Goal: Transaction & Acquisition: Purchase product/service

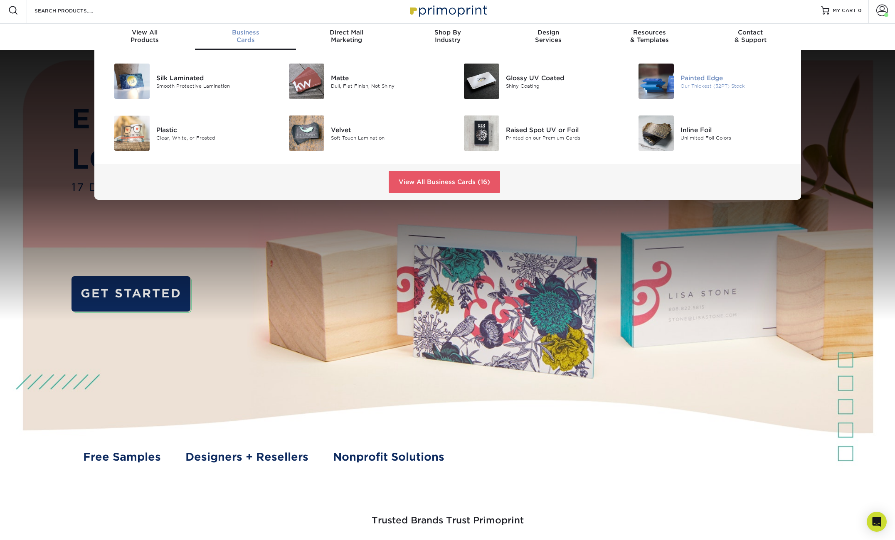
click at [706, 76] on div "Painted Edge" at bounding box center [736, 77] width 110 height 9
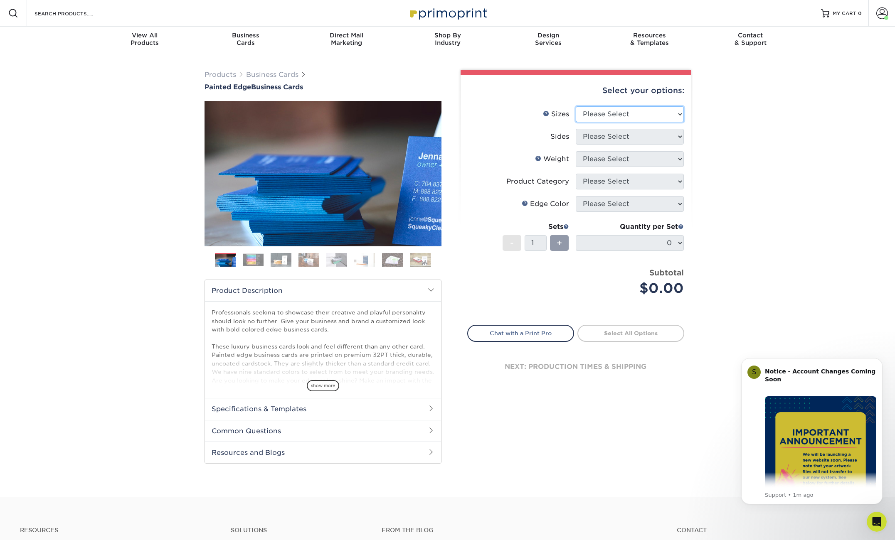
select select "2.00x3.50"
select select "13abbda7-1d64-4f25-8bb2-c179b224825d"
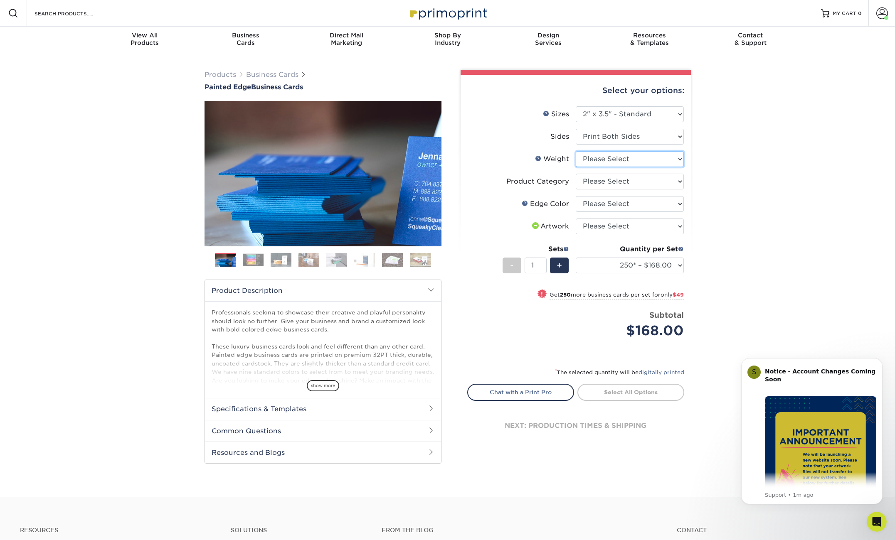
select select "32PTUC"
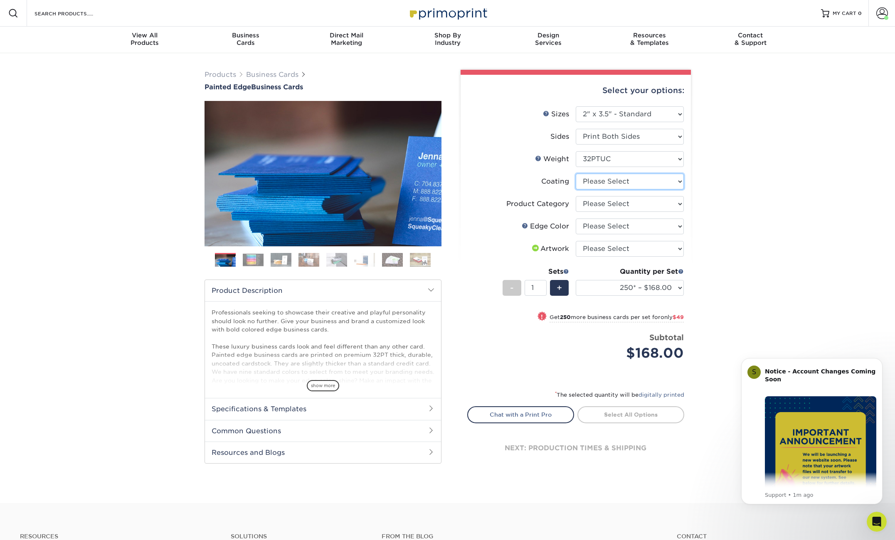
select select "3e7618de-abca-4bda-9f97-8b9129e913d8"
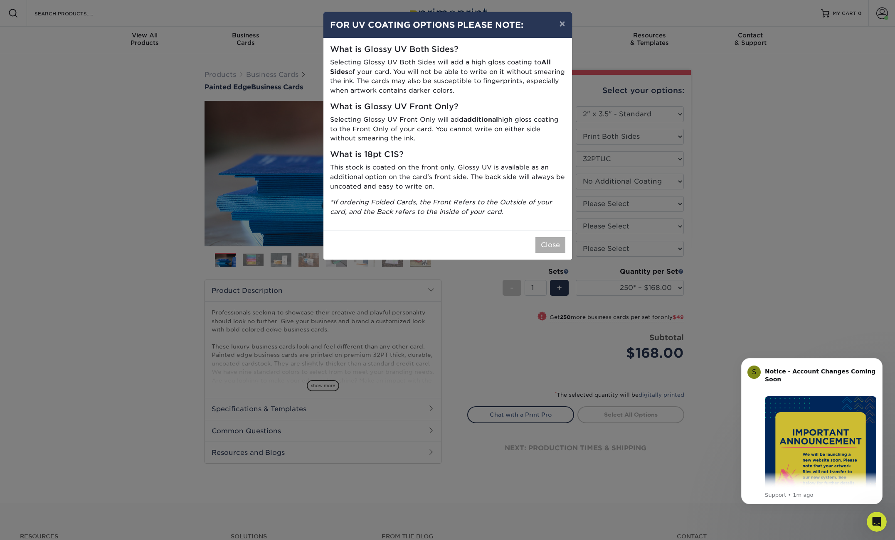
click at [555, 239] on button "Close" at bounding box center [550, 245] width 30 height 16
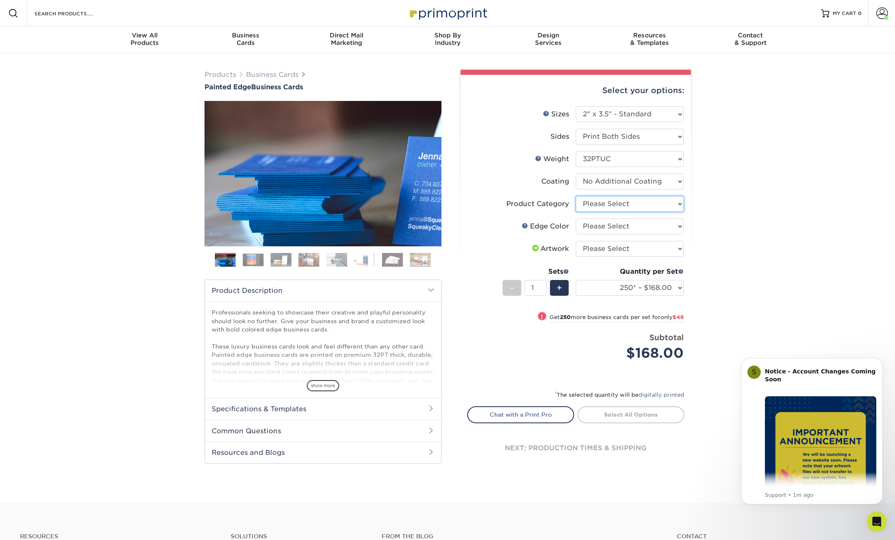
select select "3b5148f1-0588-4f88-a218-97bcfdce65c1"
select select "8edf2e46-2dbb-4a7c-bc5c-20ba781fe219"
select select "upload"
select select "500* – $217.00"
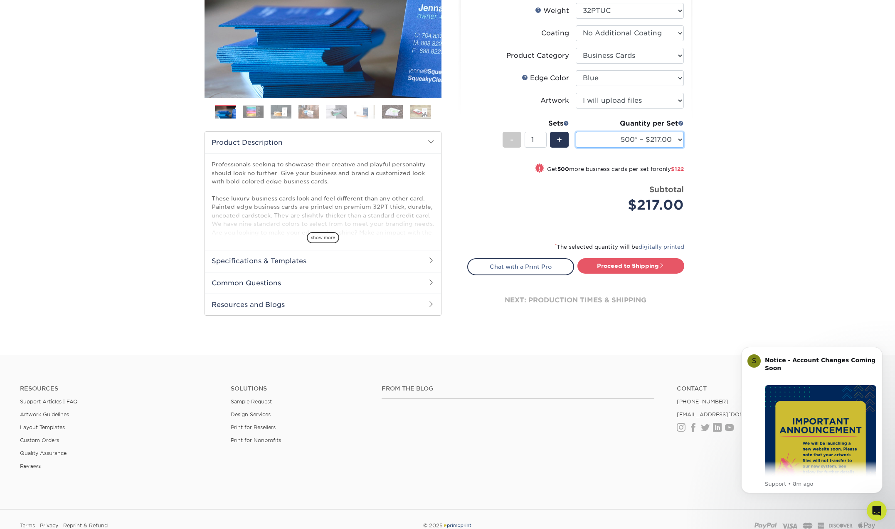
scroll to position [149, 0]
click at [633, 264] on link "Proceed to Shipping" at bounding box center [630, 265] width 107 height 15
type input "Set 1"
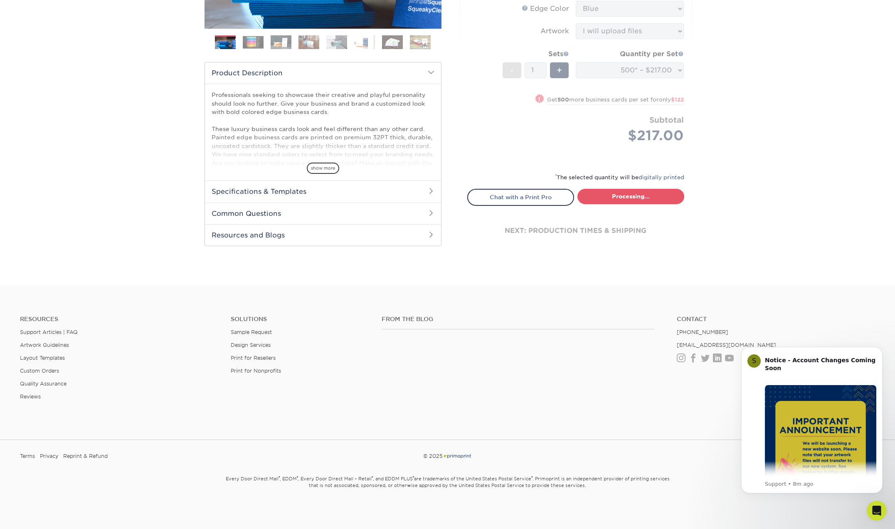
select select "31d45b01-d4a6-4b39-b84d-4391606115ca"
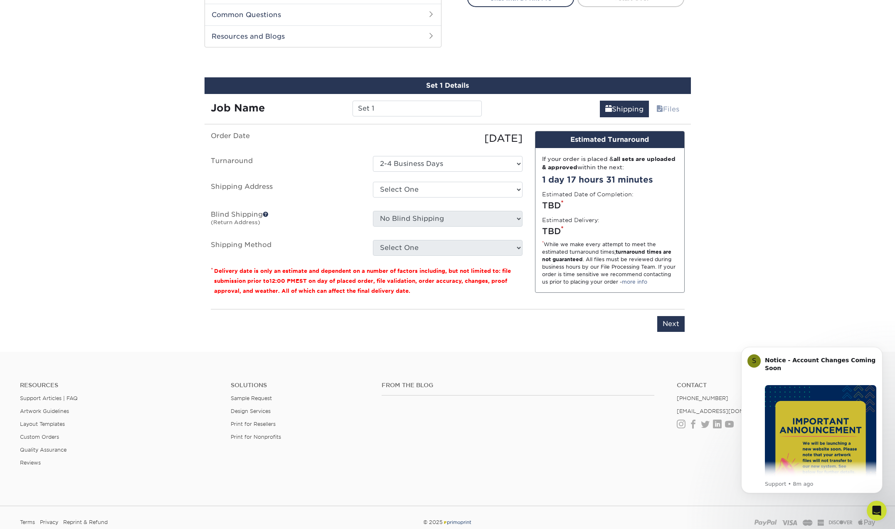
scroll to position [429, 0]
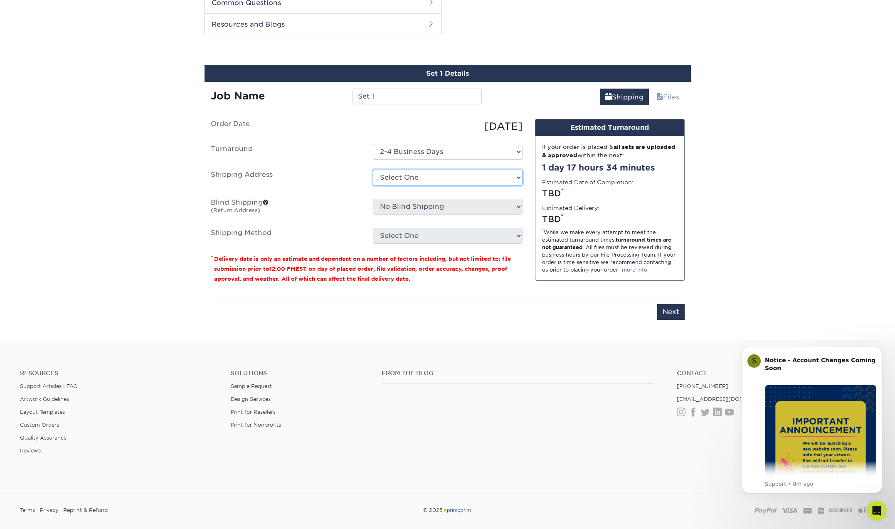
select select "178953"
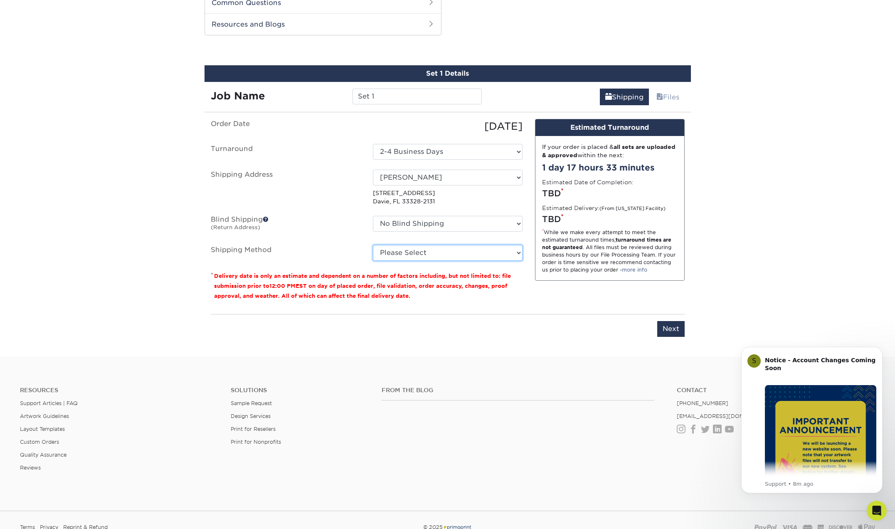
select select "03"
click at [665, 328] on input "Next" at bounding box center [670, 329] width 27 height 16
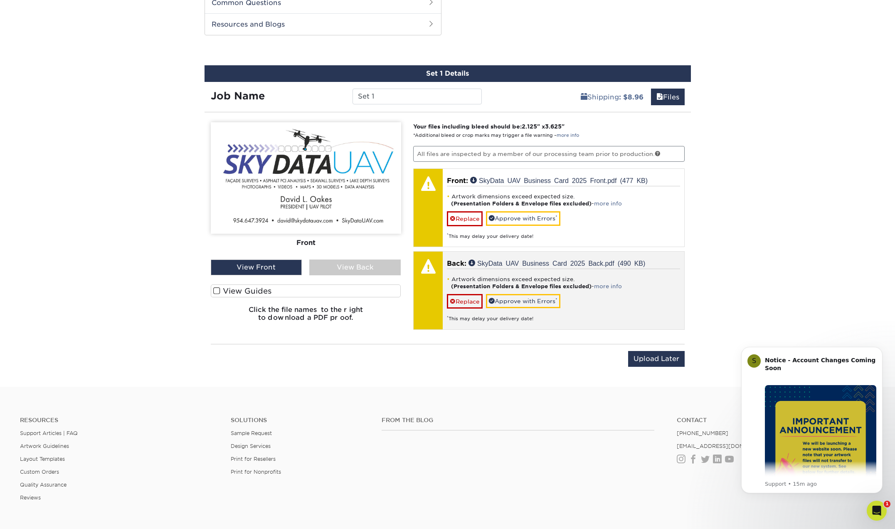
scroll to position [426, 0]
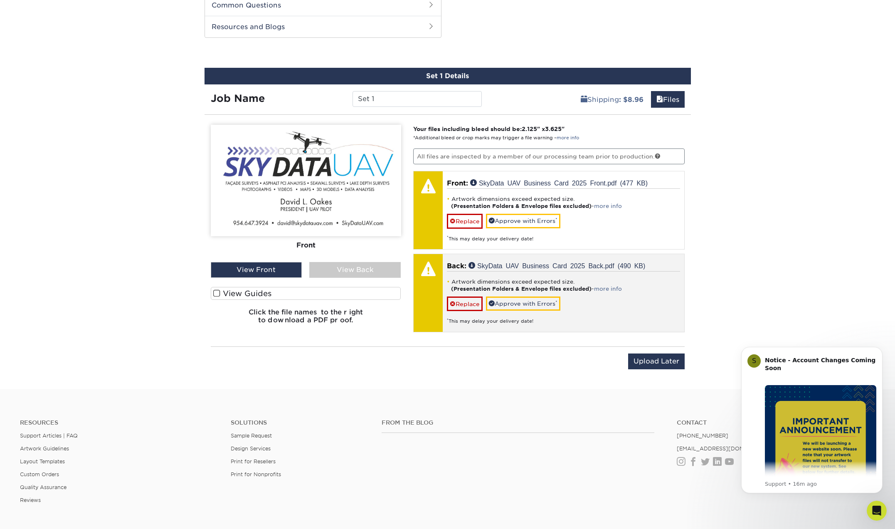
click at [473, 222] on link "Replace" at bounding box center [465, 221] width 36 height 15
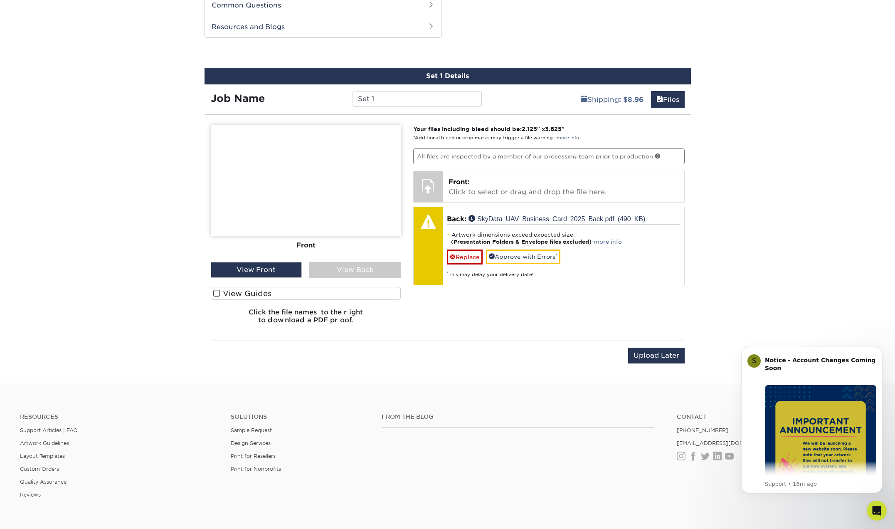
click at [474, 254] on link "Replace" at bounding box center [465, 256] width 36 height 15
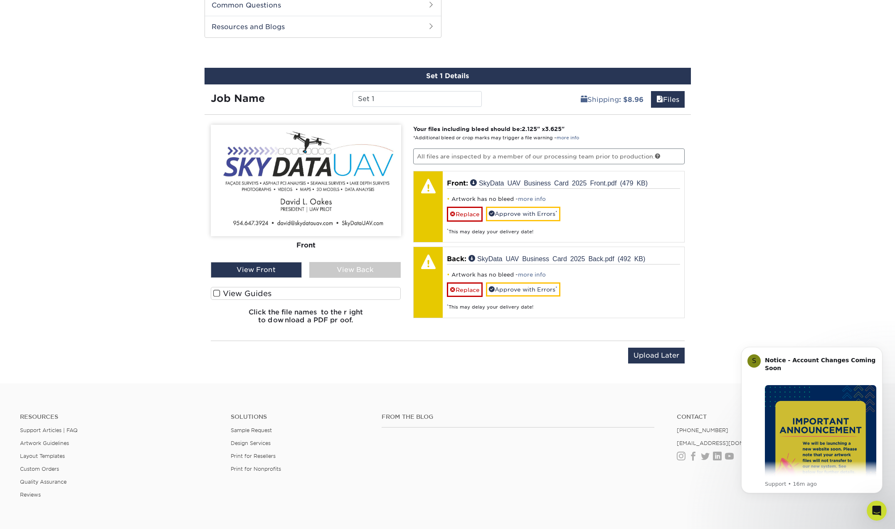
click at [370, 270] on div "View Back" at bounding box center [354, 270] width 91 height 16
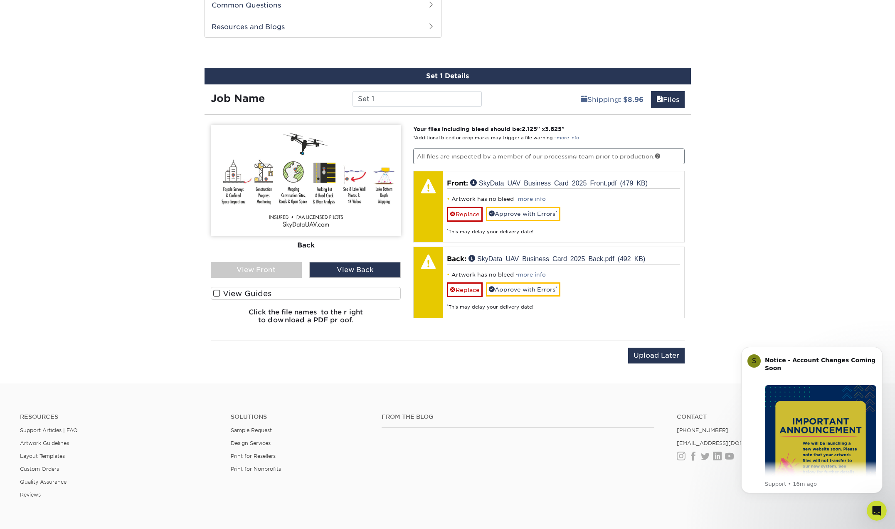
click at [260, 269] on div "View Front" at bounding box center [256, 270] width 91 height 16
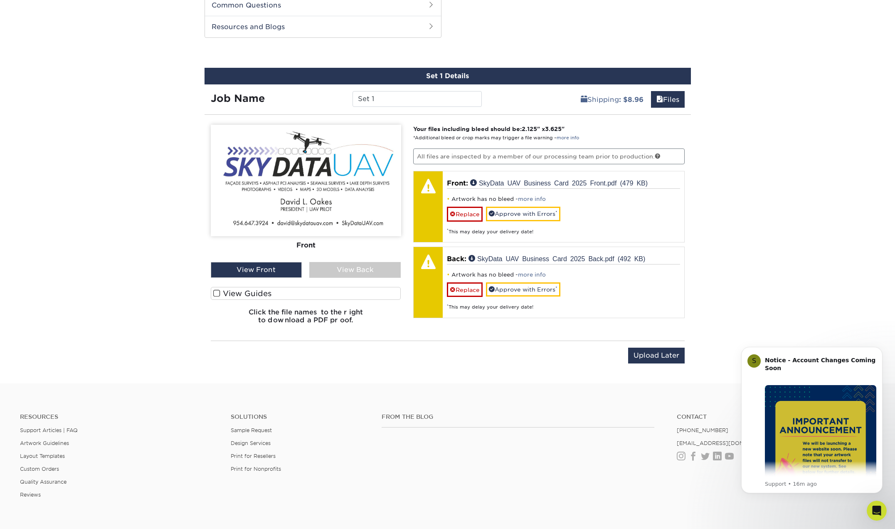
click at [216, 293] on span at bounding box center [216, 293] width 7 height 8
click at [0, 0] on input "View Guides" at bounding box center [0, 0] width 0 height 0
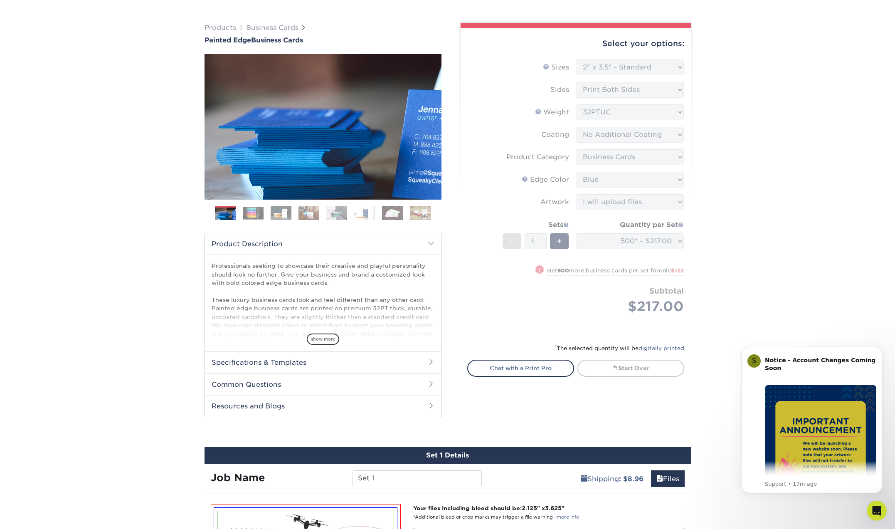
scroll to position [46, 0]
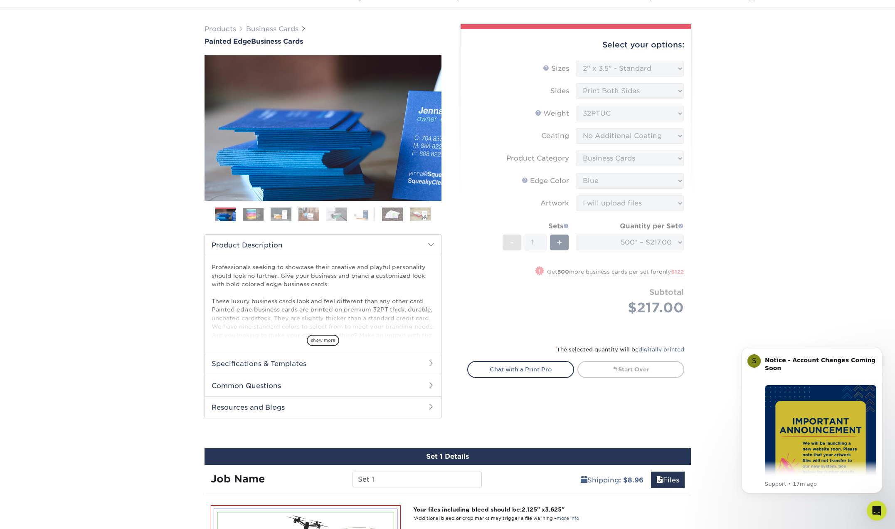
click at [428, 363] on span at bounding box center [431, 363] width 7 height 7
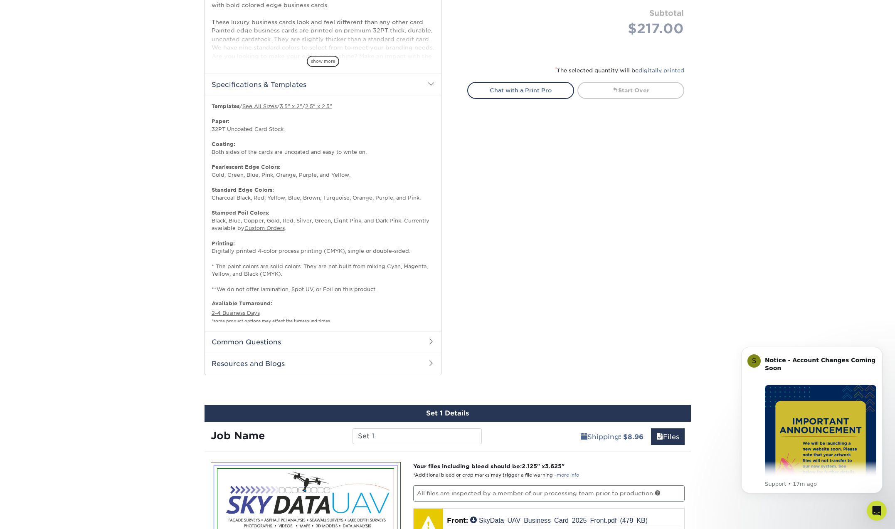
scroll to position [328, 0]
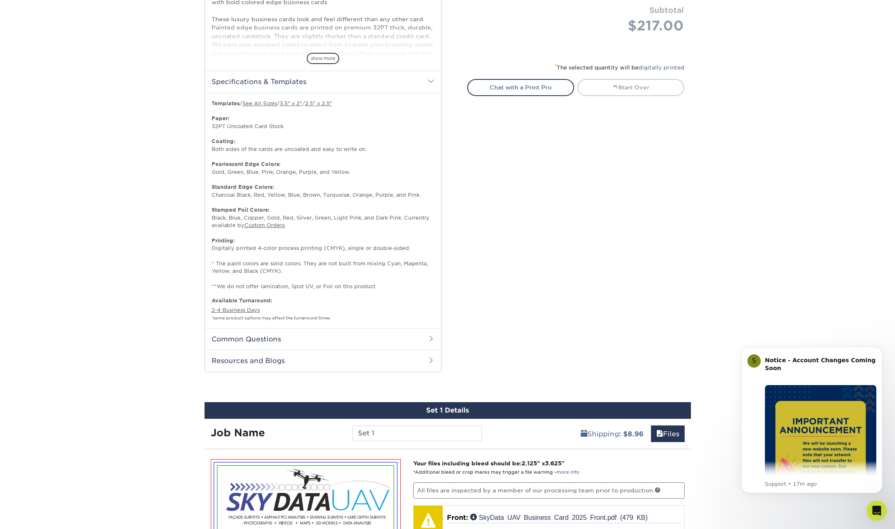
drag, startPoint x: 326, startPoint y: 55, endPoint x: 338, endPoint y: 62, distance: 13.8
click at [326, 56] on span "show more" at bounding box center [323, 58] width 32 height 11
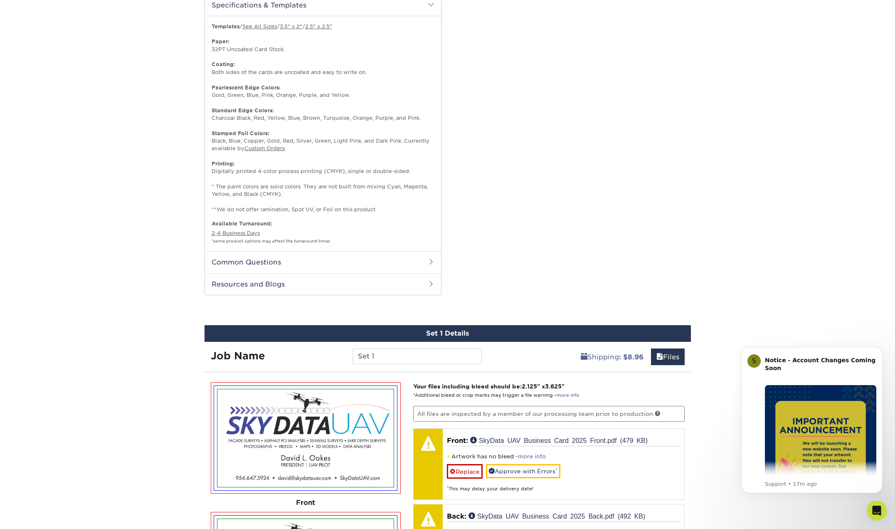
scroll to position [516, 0]
click at [430, 258] on span at bounding box center [431, 261] width 7 height 7
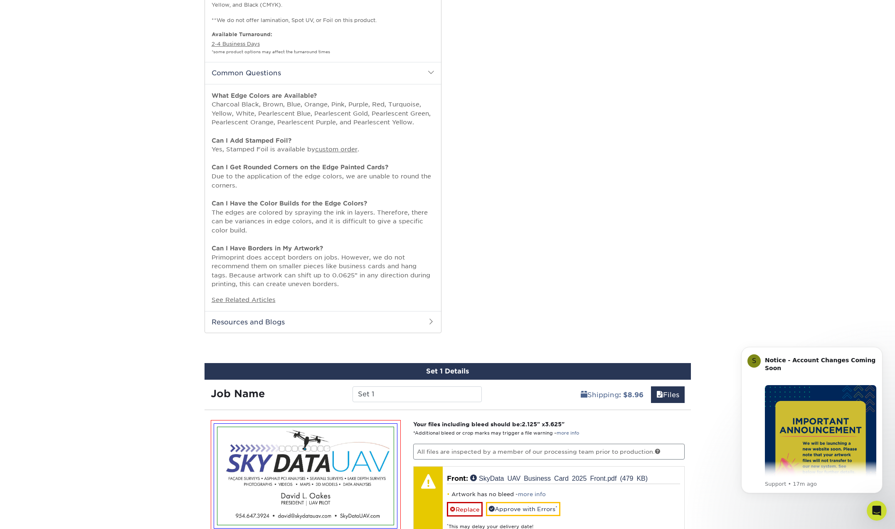
scroll to position [706, 0]
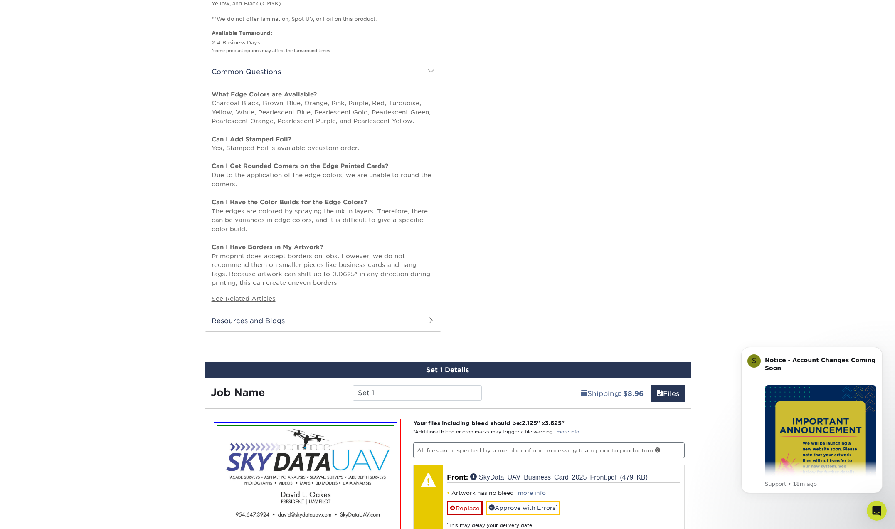
click at [432, 317] on span at bounding box center [431, 320] width 7 height 7
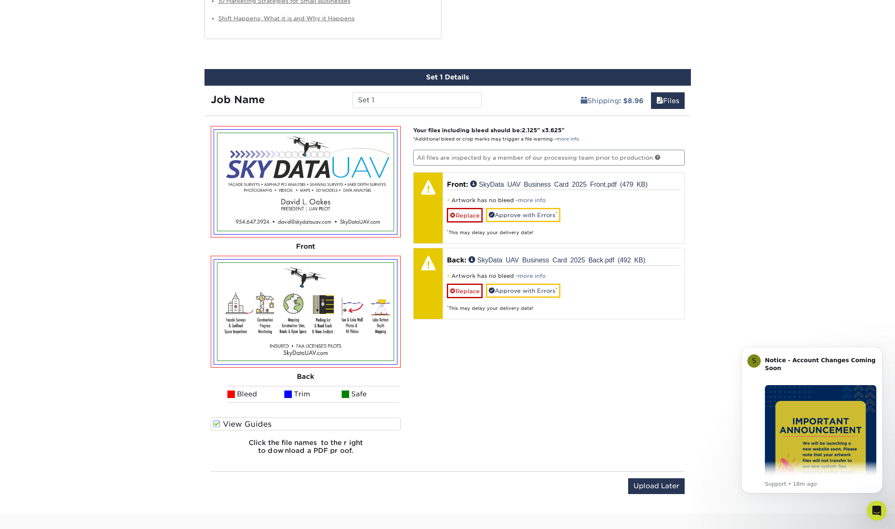
scroll to position [1192, 0]
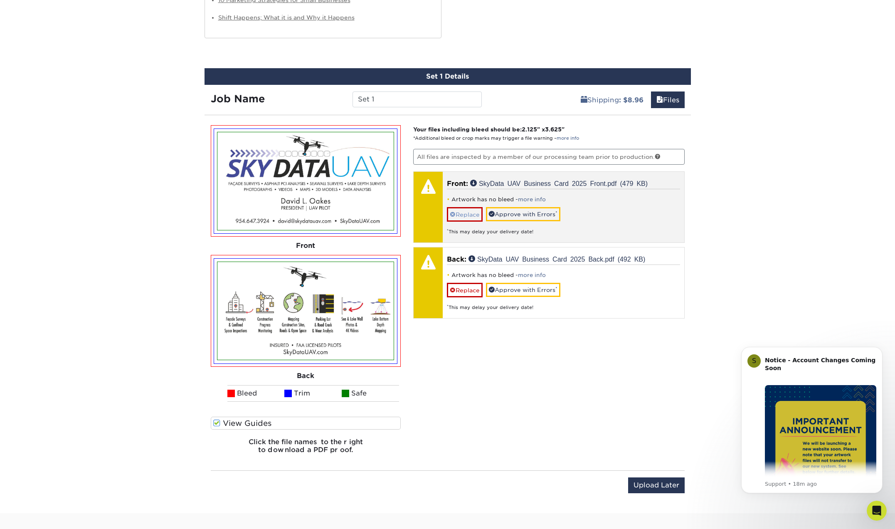
click at [465, 207] on link "Replace" at bounding box center [465, 214] width 36 height 15
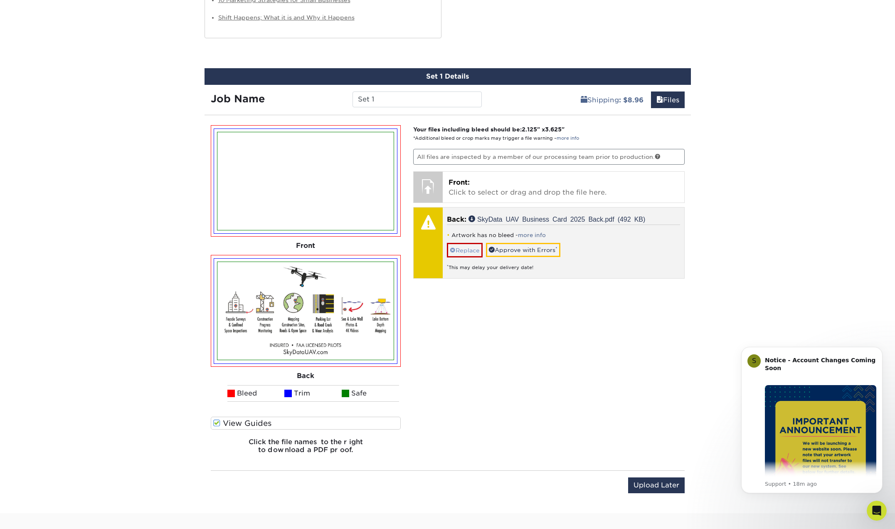
click at [468, 243] on link "Replace" at bounding box center [465, 250] width 36 height 15
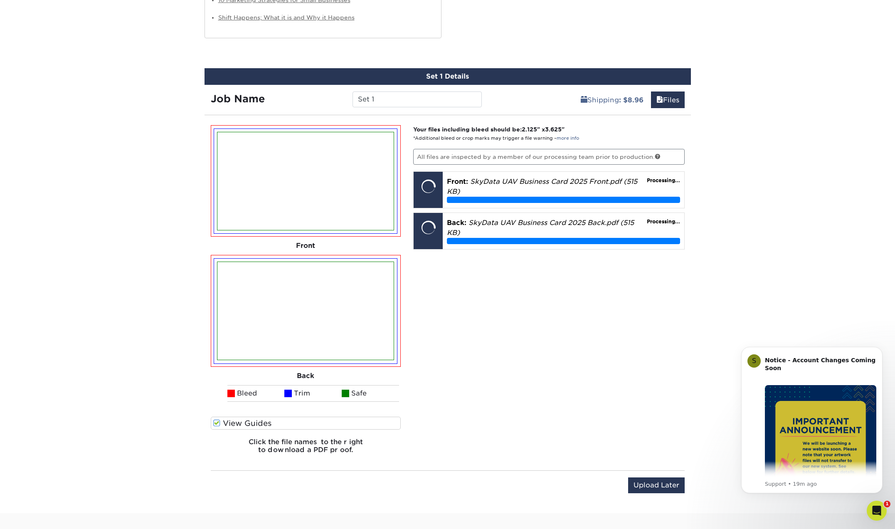
scroll to position [1194, 0]
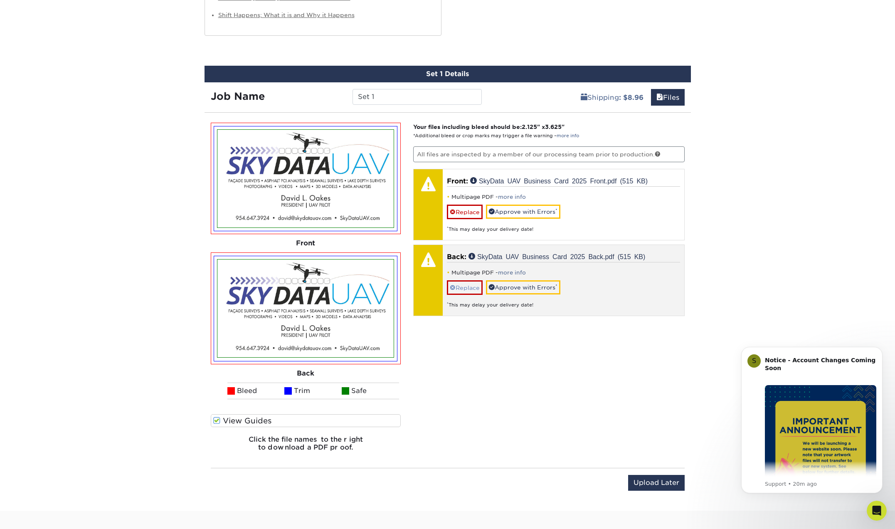
click at [466, 280] on link "Replace" at bounding box center [465, 287] width 36 height 15
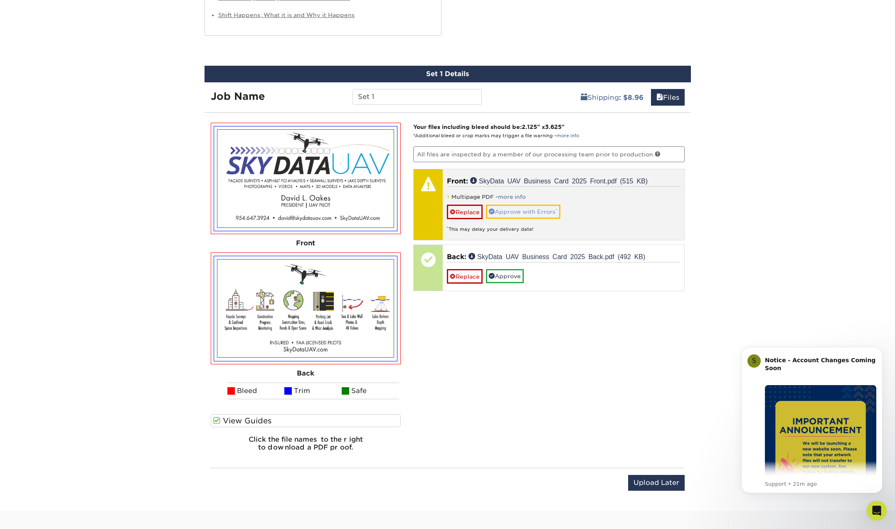
click at [539, 205] on link "Approve with Errors *" at bounding box center [523, 212] width 74 height 14
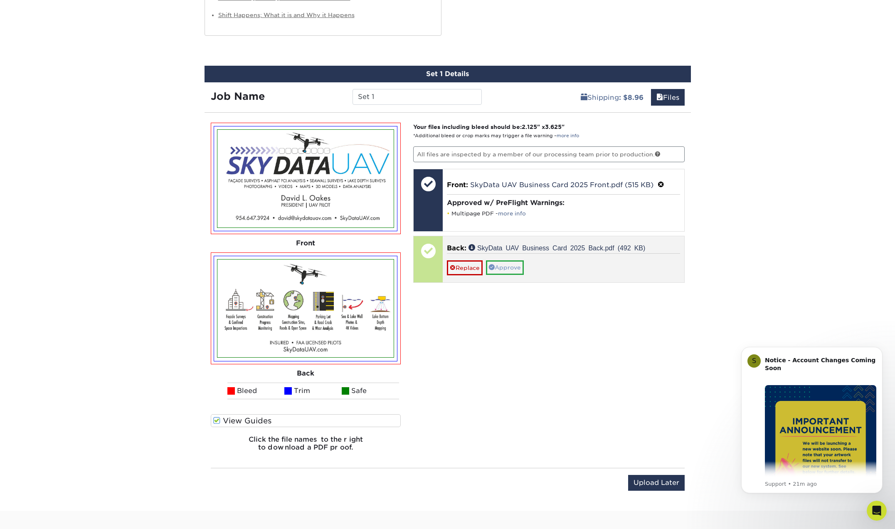
click at [515, 260] on link "Approve" at bounding box center [505, 267] width 38 height 14
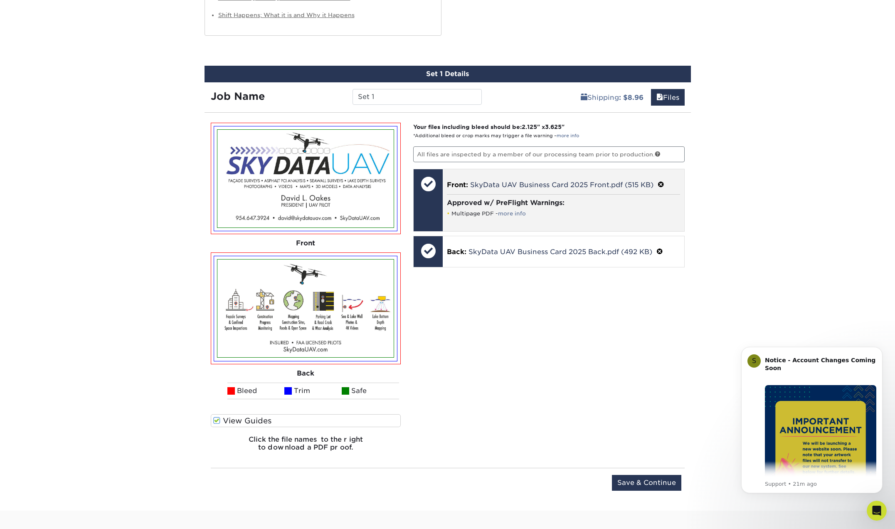
click at [661, 181] on span at bounding box center [661, 185] width 7 height 8
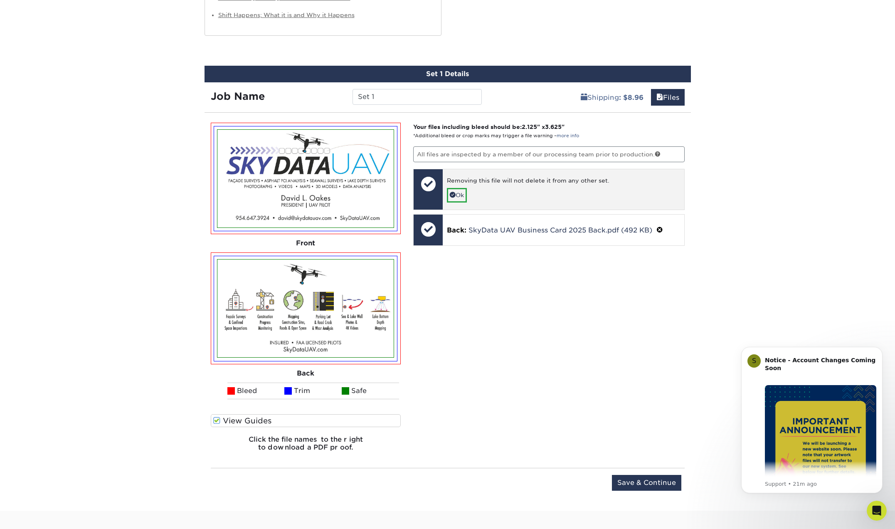
drag, startPoint x: 464, startPoint y: 179, endPoint x: 474, endPoint y: 178, distance: 10.1
click at [464, 188] on link "Ok" at bounding box center [457, 195] width 20 height 14
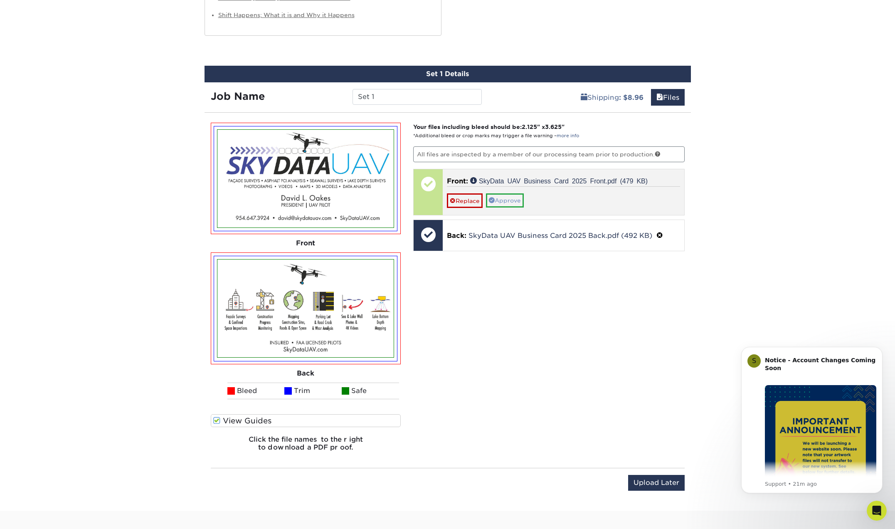
click at [516, 193] on link "Approve" at bounding box center [505, 200] width 38 height 14
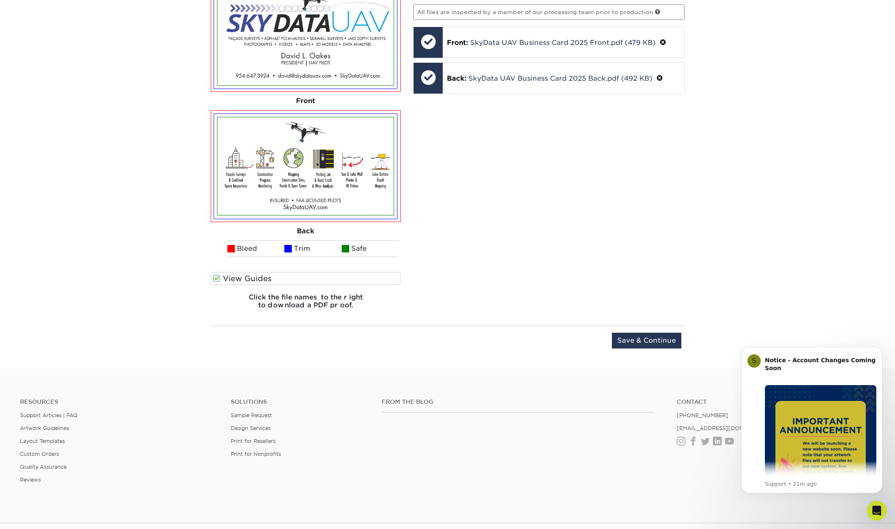
scroll to position [1337, 0]
click at [642, 332] on input "Save & Continue" at bounding box center [646, 340] width 69 height 16
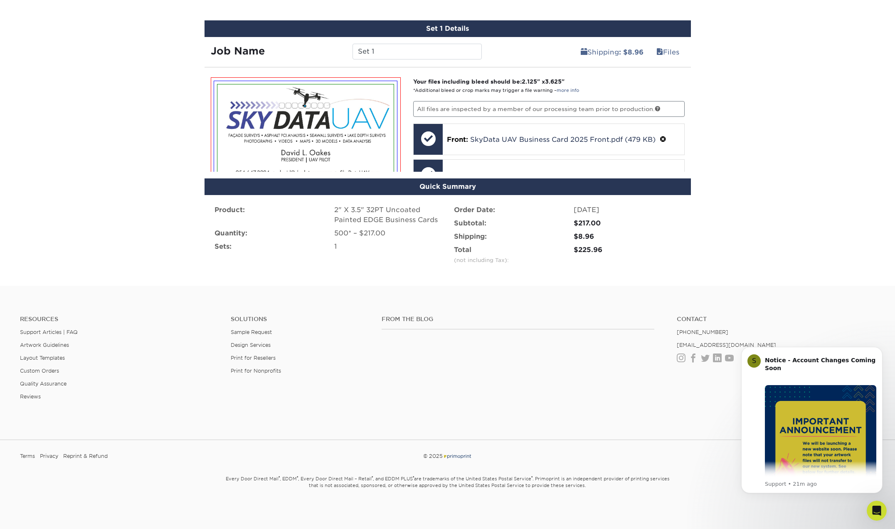
scroll to position [1159, 0]
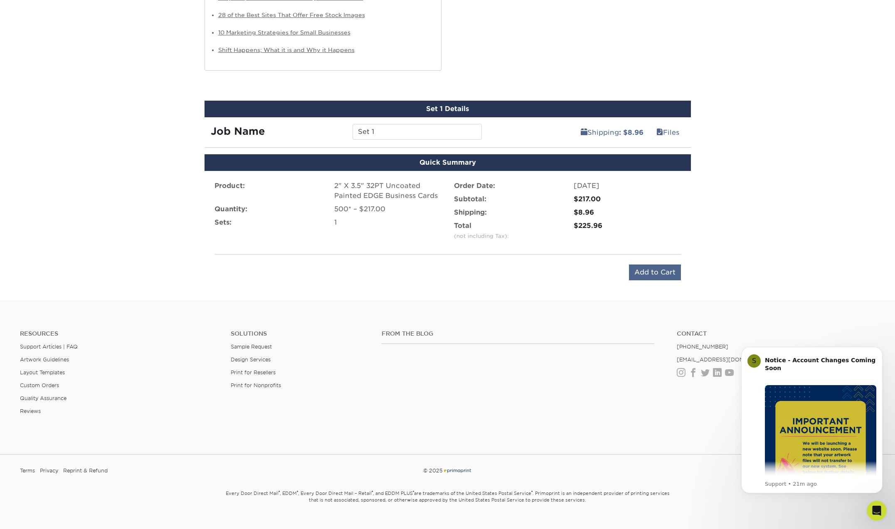
click at [654, 264] on input "Add to Cart" at bounding box center [655, 272] width 52 height 16
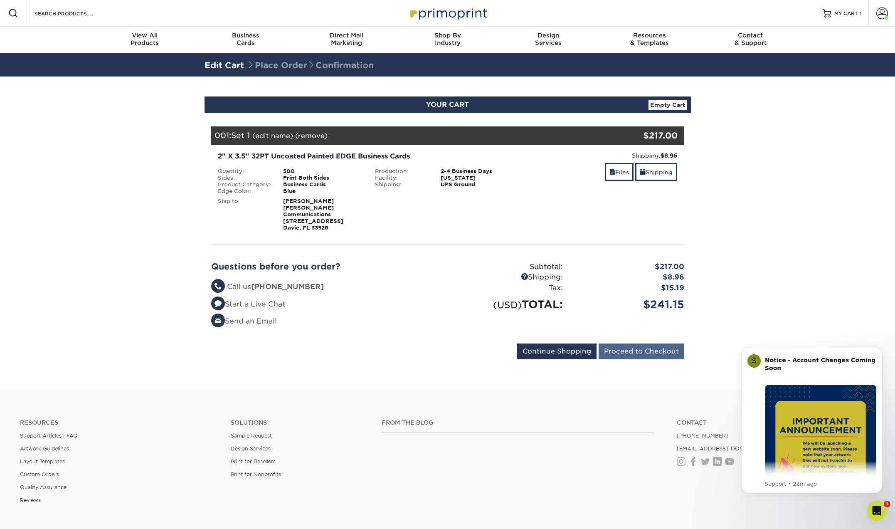
click at [651, 347] on input "Proceed to Checkout" at bounding box center [642, 351] width 86 height 16
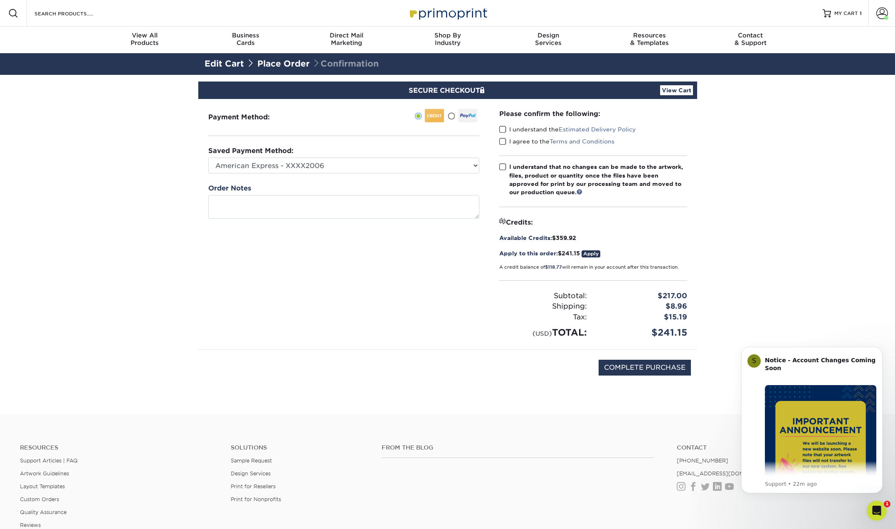
click at [503, 131] on span at bounding box center [502, 130] width 7 height 8
click at [0, 0] on input "I understand the Estimated Delivery Policy" at bounding box center [0, 0] width 0 height 0
click at [503, 141] on span at bounding box center [502, 142] width 7 height 8
click at [0, 0] on input "I agree to the Terms and Conditions" at bounding box center [0, 0] width 0 height 0
click at [503, 165] on span at bounding box center [502, 167] width 7 height 8
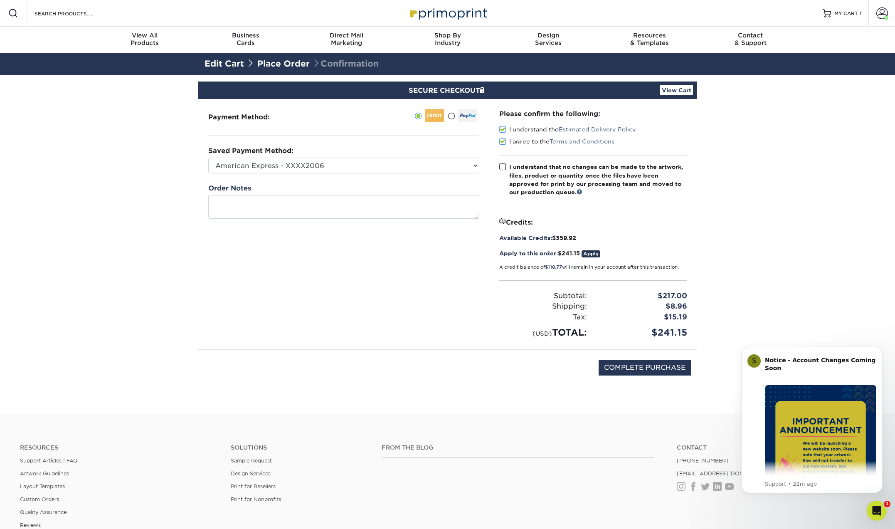
click at [0, 0] on input "I understand that no changes can be made to the artwork, files, product or quan…" at bounding box center [0, 0] width 0 height 0
click at [630, 364] on input "COMPLETE PURCHASE" at bounding box center [645, 368] width 92 height 16
type input "PROCESSING, PLEASE WAIT..."
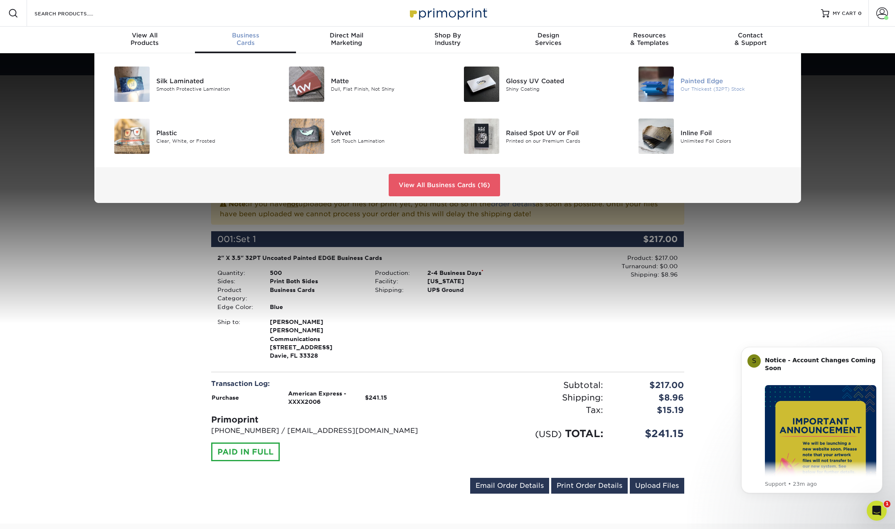
click at [659, 91] on img at bounding box center [656, 84] width 35 height 35
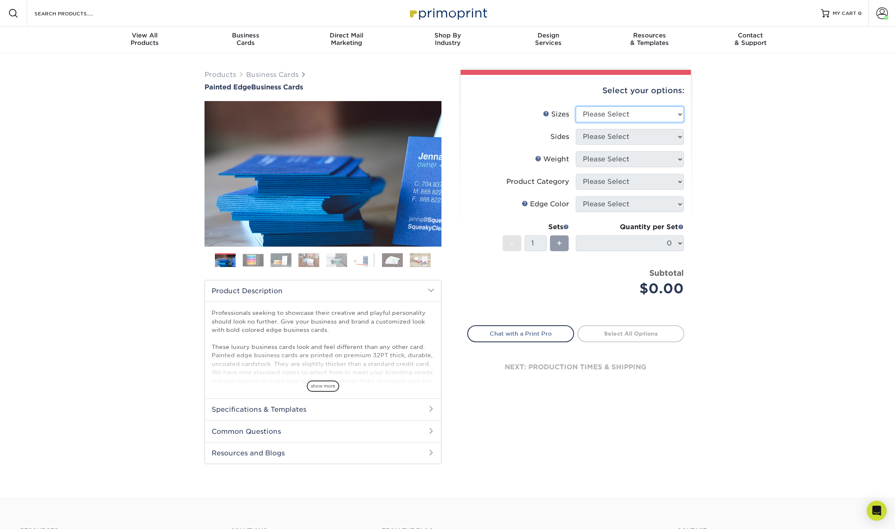
select select "2.00x3.50"
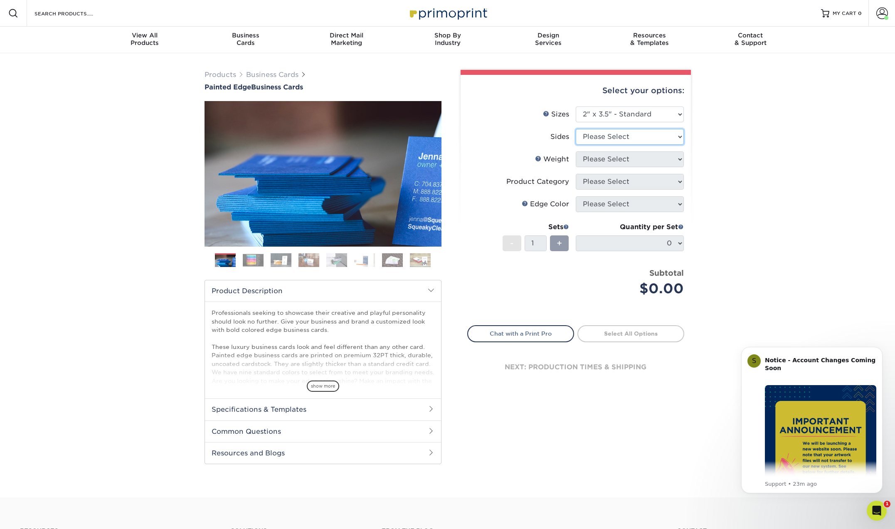
select select "13abbda7-1d64-4f25-8bb2-c179b224825d"
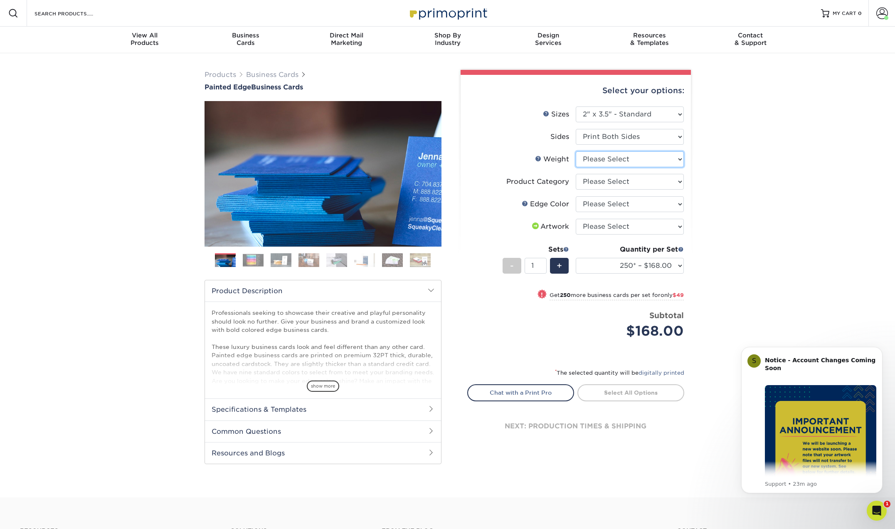
select select "32PTUC"
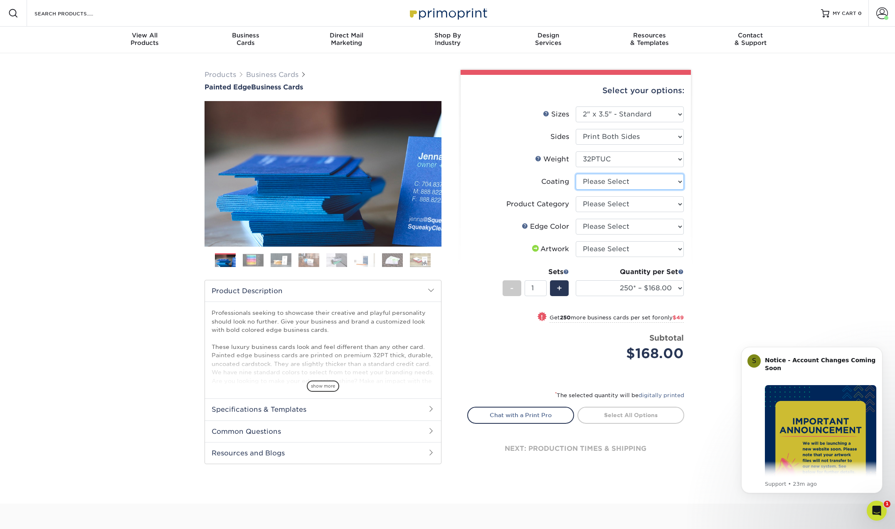
select select "3e7618de-abca-4bda-9f97-8b9129e913d8"
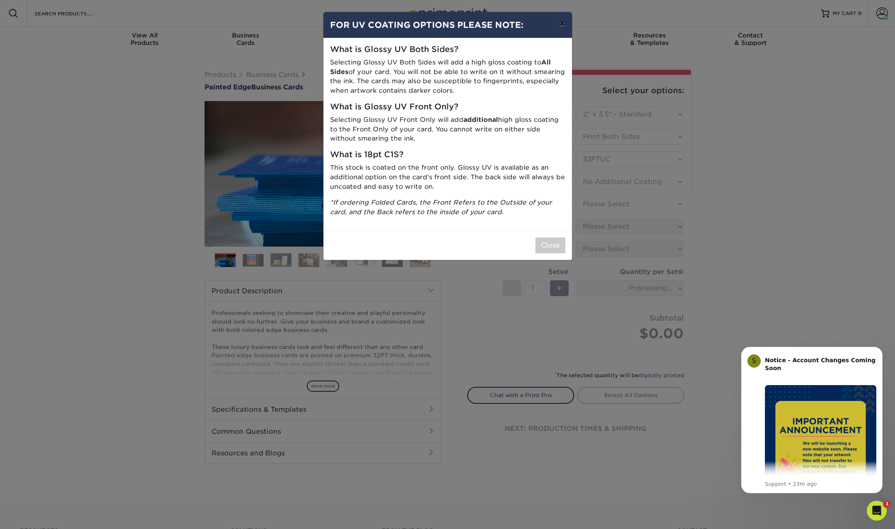
click at [562, 25] on button "×" at bounding box center [562, 23] width 19 height 23
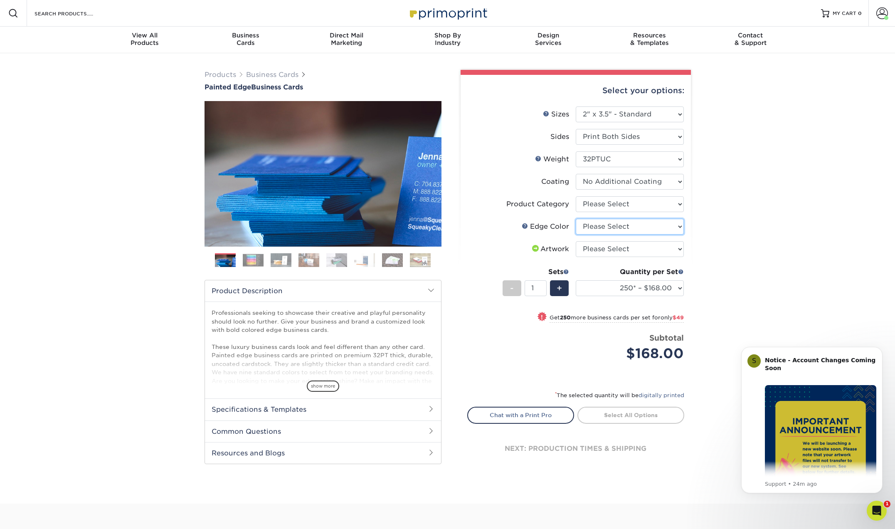
select select "8edf2e46-2dbb-4a7c-bc5c-20ba781fe219"
select select "upload"
